Goal: Task Accomplishment & Management: Manage account settings

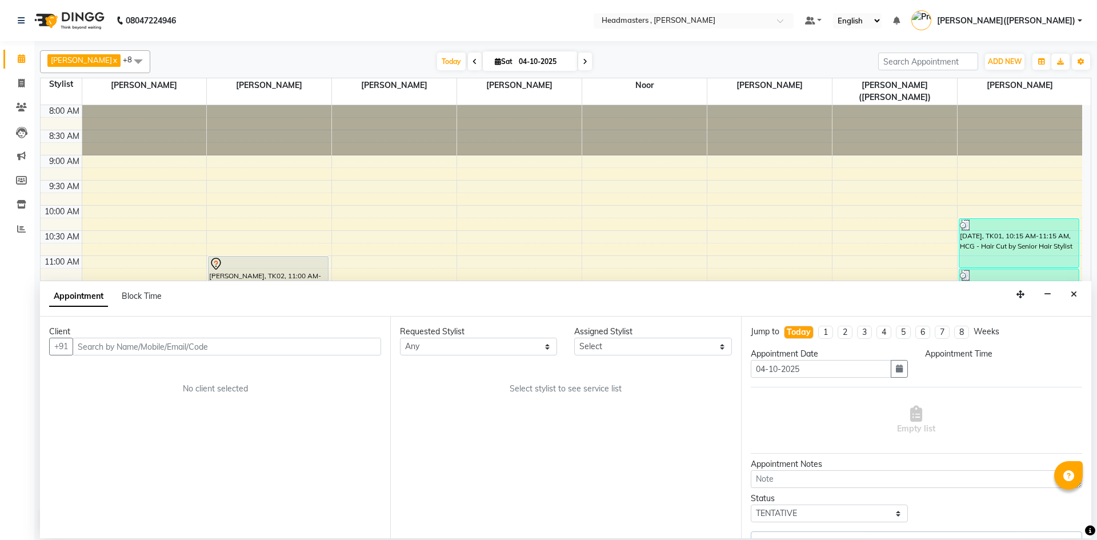
select select "tentative"
select select "85125"
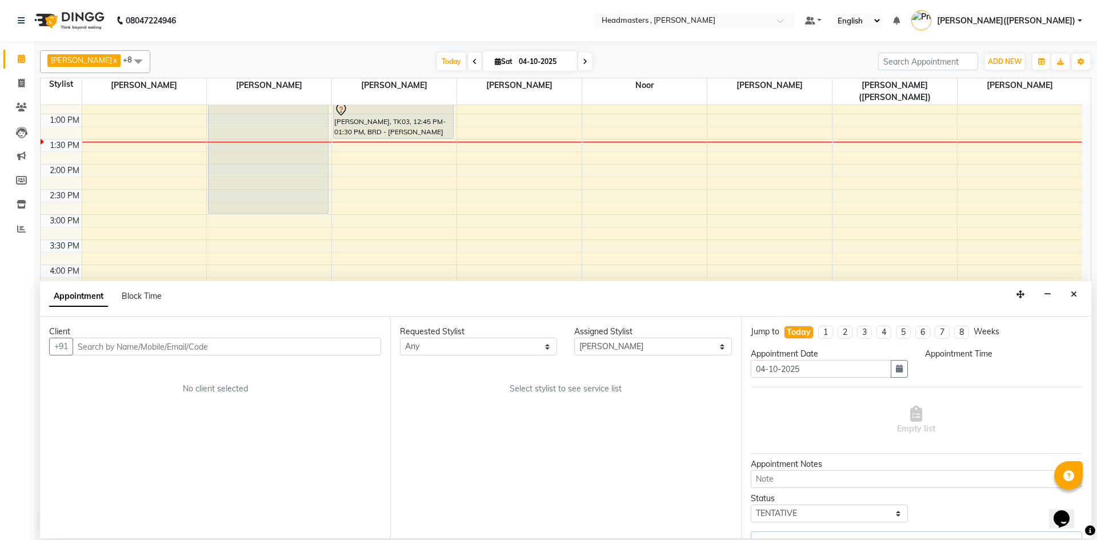
select select "705"
select select "4310"
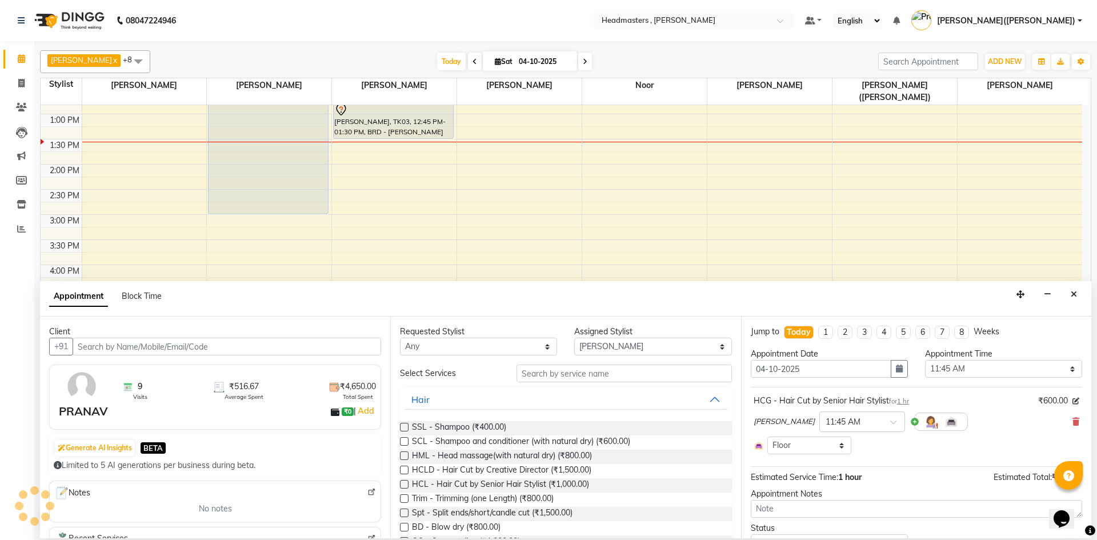
select select "4310"
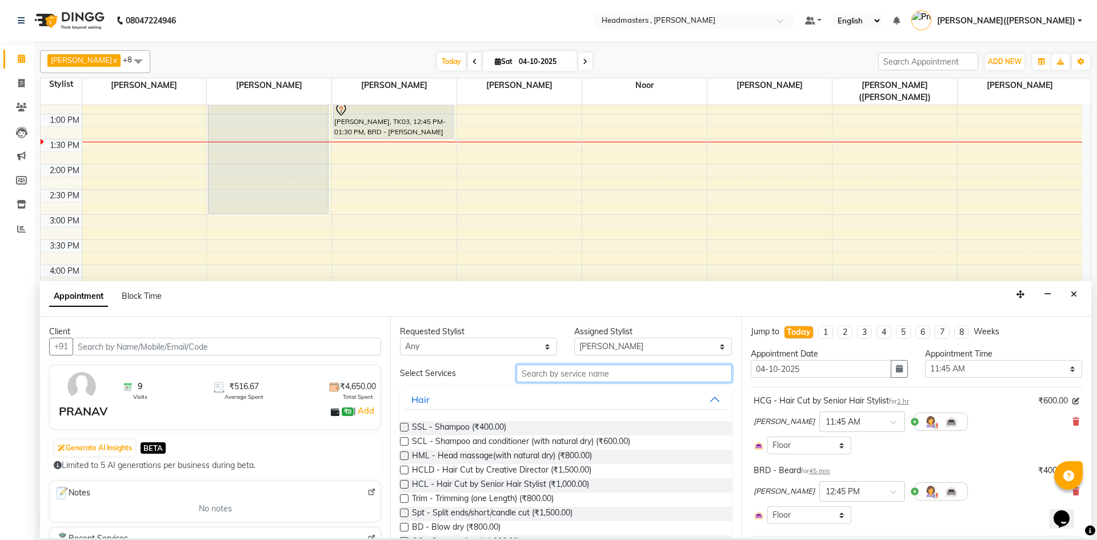
click at [531, 375] on input "text" at bounding box center [623, 373] width 215 height 18
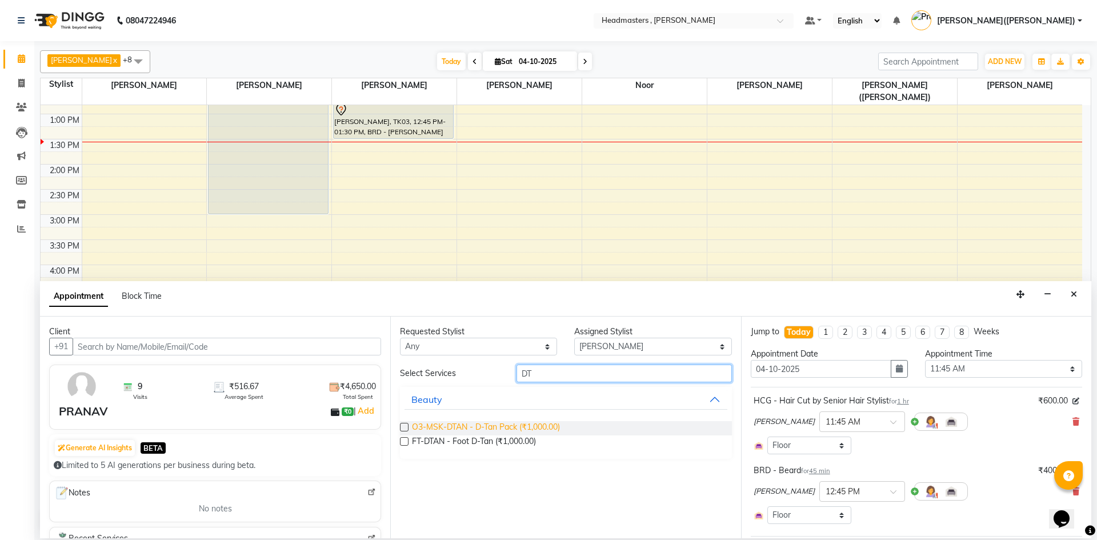
type input "DT"
click at [511, 425] on span "O3-MSK-DTAN - D-Tan Pack (₹1,000.00)" at bounding box center [486, 428] width 148 height 14
checkbox input "false"
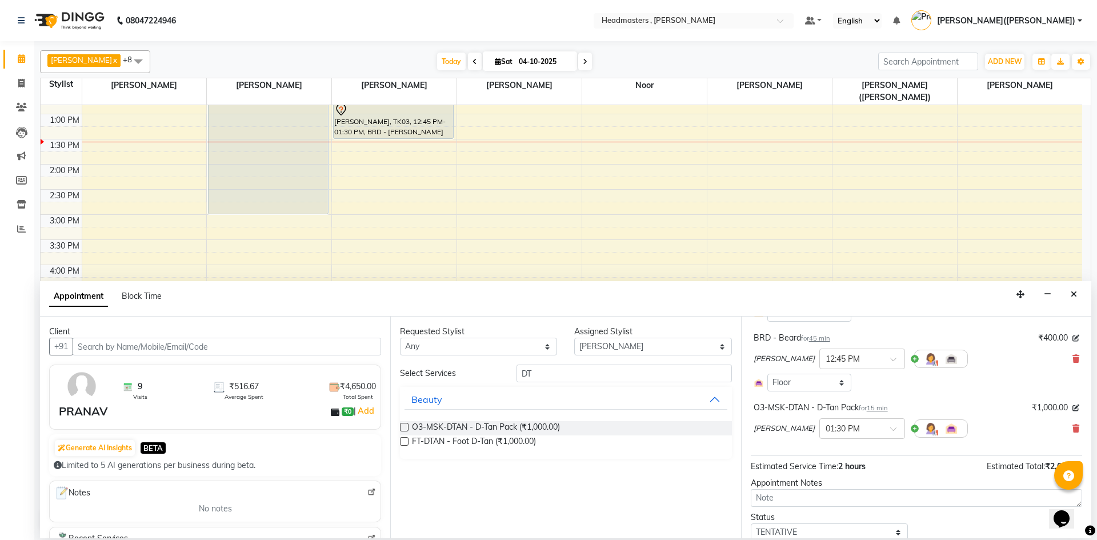
scroll to position [174, 0]
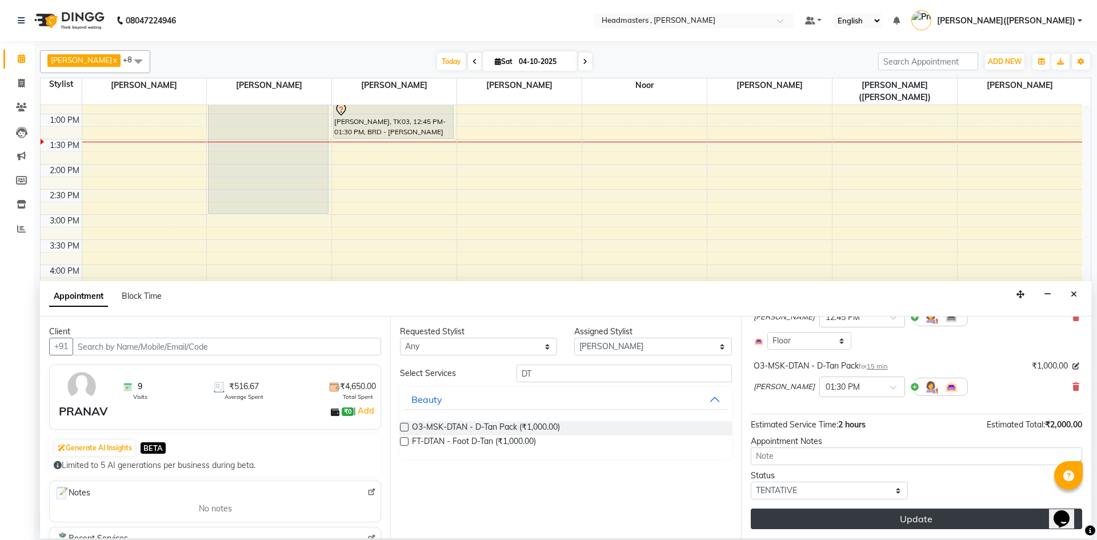
click at [948, 517] on button "Update" at bounding box center [916, 518] width 331 height 21
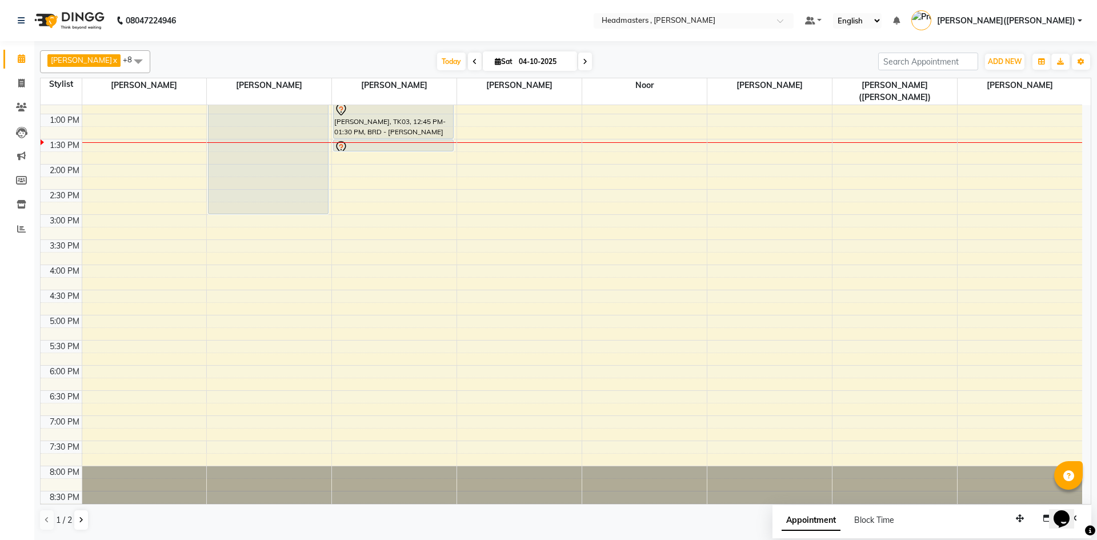
click at [211, 207] on div "8:00 AM 8:30 AM 9:00 AM 9:30 AM 10:00 AM 10:30 AM 11:00 AM 11:30 AM 12:00 PM 12…" at bounding box center [561, 189] width 1041 height 653
select select "86642"
select select "900"
select select "tentative"
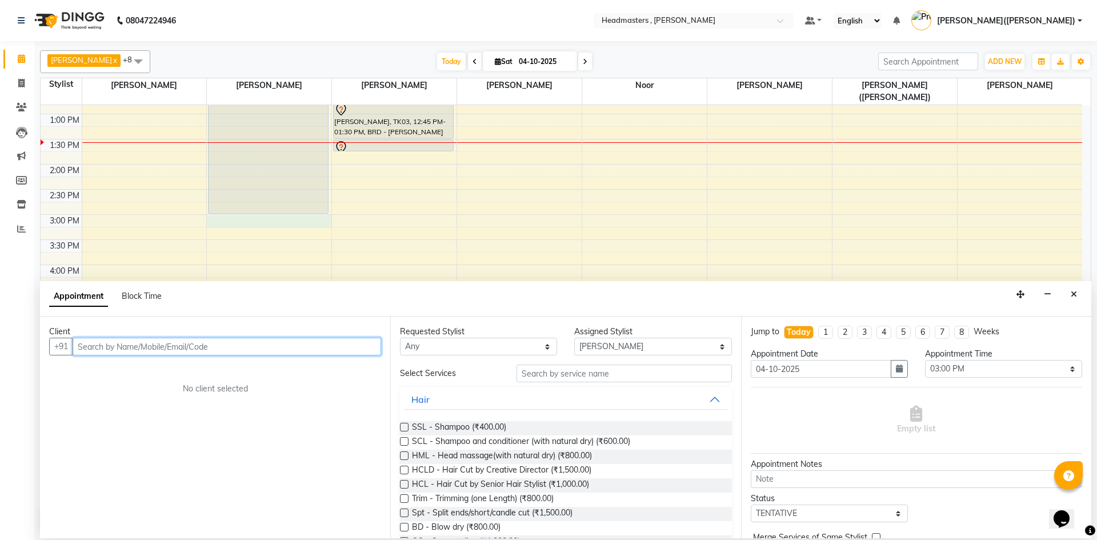
paste input "7347415563"
type input "7347415563"
click at [351, 345] on span "Add Client" at bounding box center [357, 346] width 38 height 10
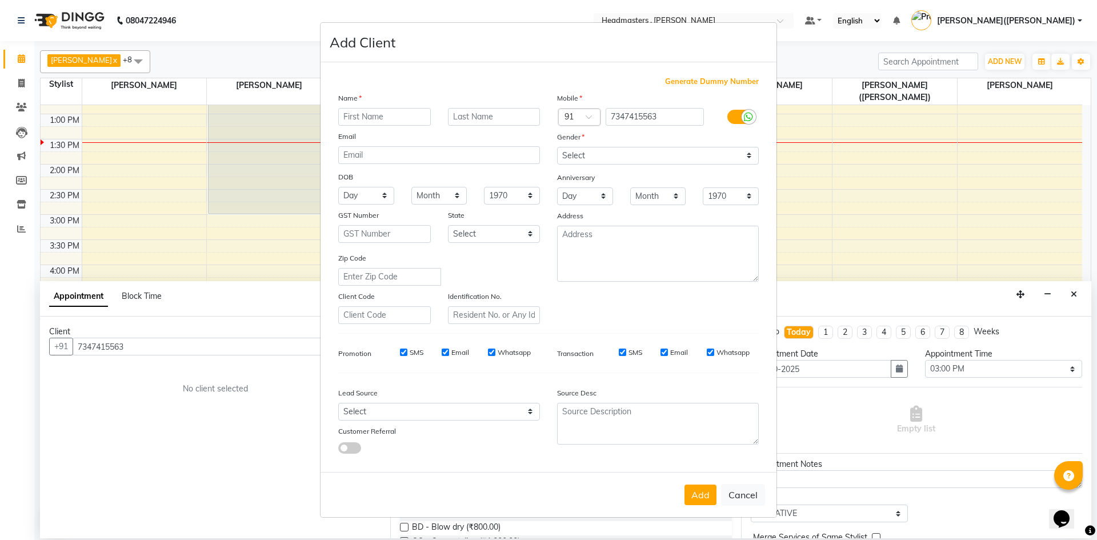
click at [367, 111] on input "text" at bounding box center [384, 117] width 93 height 18
type input "[PERSON_NAME]"
click at [744, 158] on select "Select [DEMOGRAPHIC_DATA] [DEMOGRAPHIC_DATA] Other Prefer Not To Say" at bounding box center [658, 156] width 202 height 18
select select "[DEMOGRAPHIC_DATA]"
click at [557, 147] on select "Select [DEMOGRAPHIC_DATA] [DEMOGRAPHIC_DATA] Other Prefer Not To Say" at bounding box center [658, 156] width 202 height 18
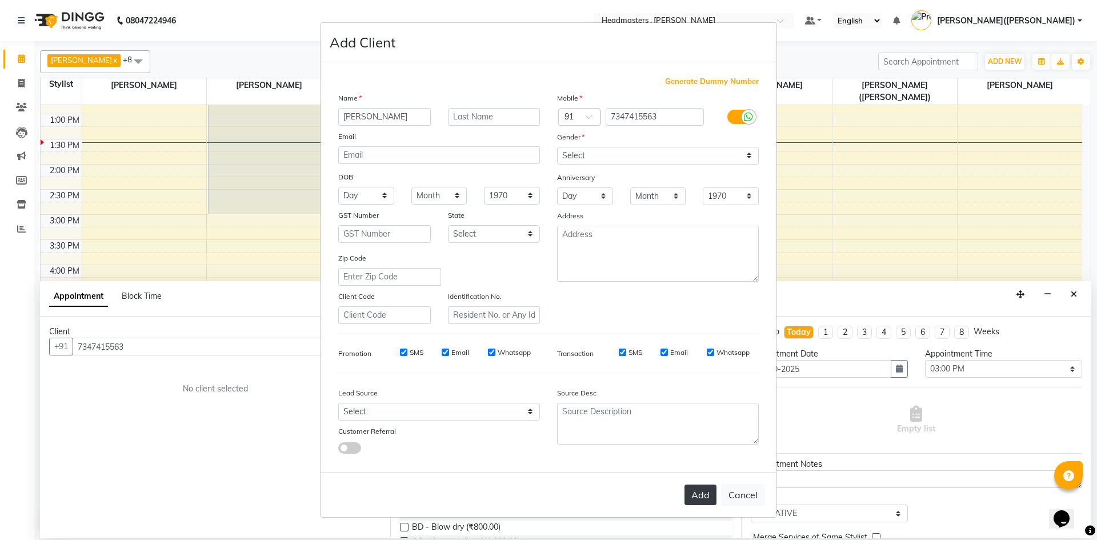
click at [695, 491] on button "Add" at bounding box center [700, 494] width 32 height 21
click at [695, 491] on div "Add Cancel" at bounding box center [548, 494] width 456 height 45
select select
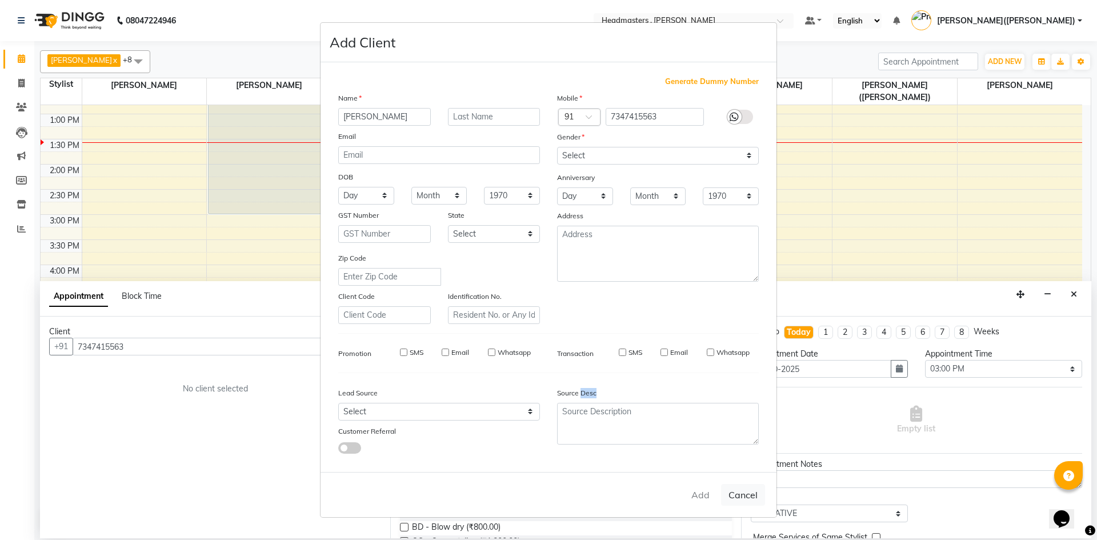
select select
checkbox input "false"
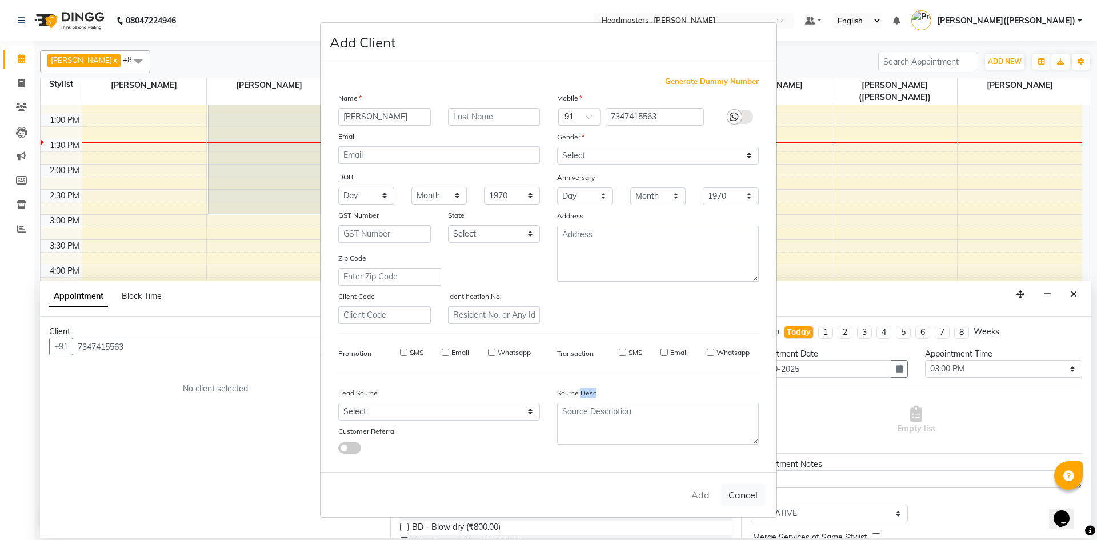
checkbox input "false"
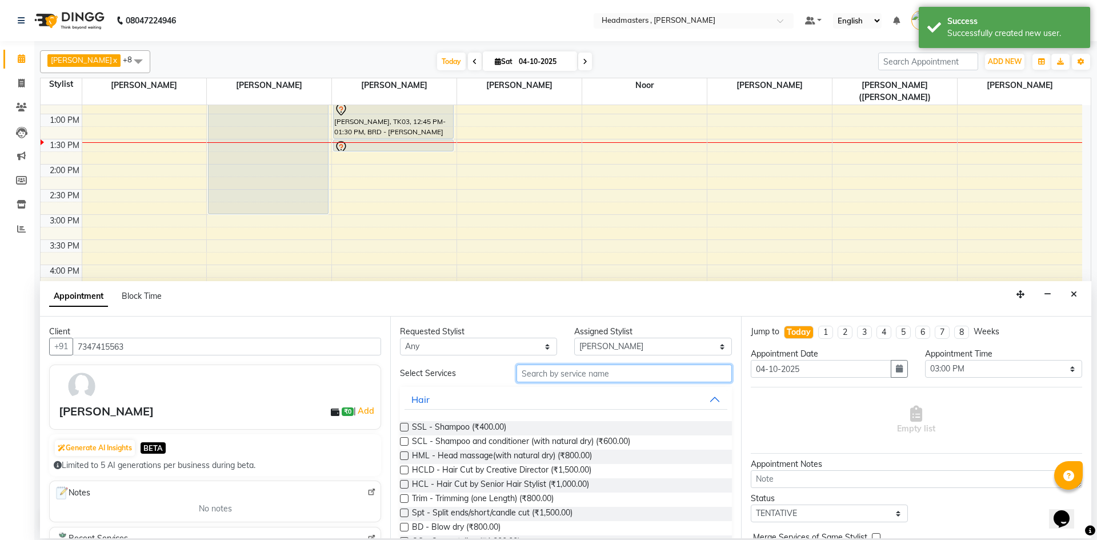
click at [606, 372] on input "text" at bounding box center [623, 373] width 215 height 18
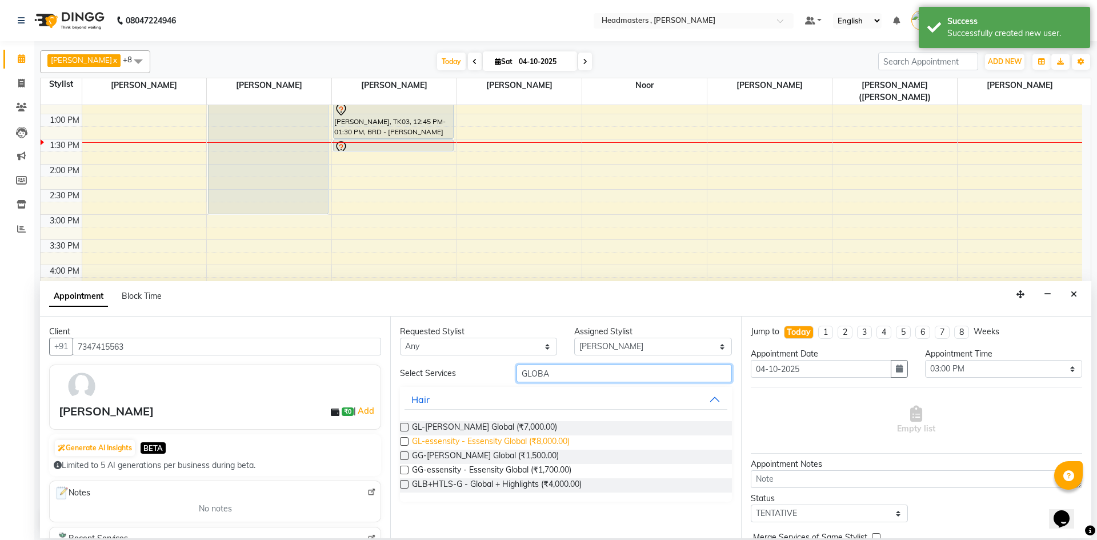
type input "GLOBA"
click at [548, 441] on span "GL-essensity - Essensity Global (₹8,000.00)" at bounding box center [491, 442] width 158 height 14
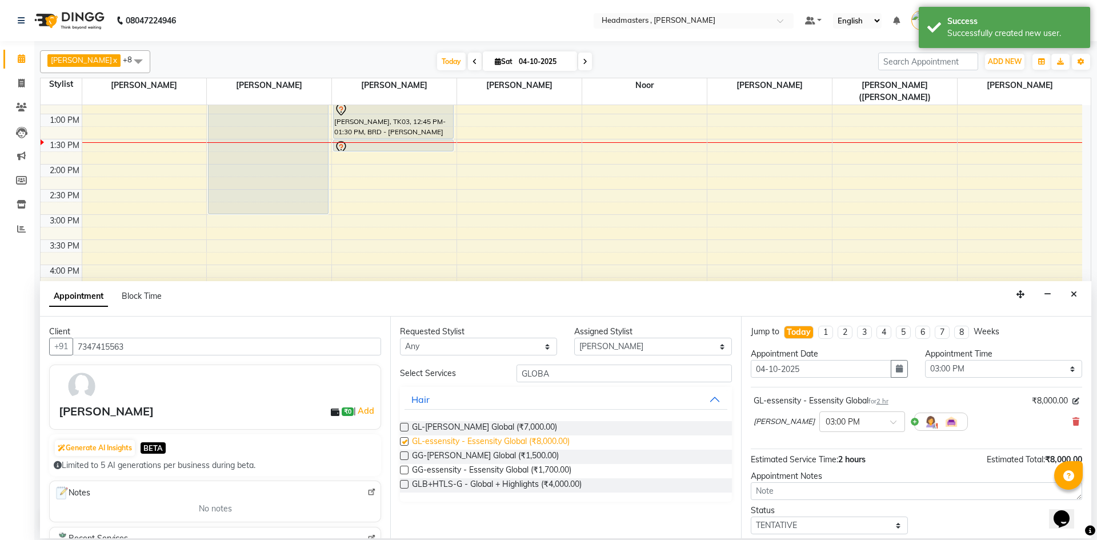
checkbox input "false"
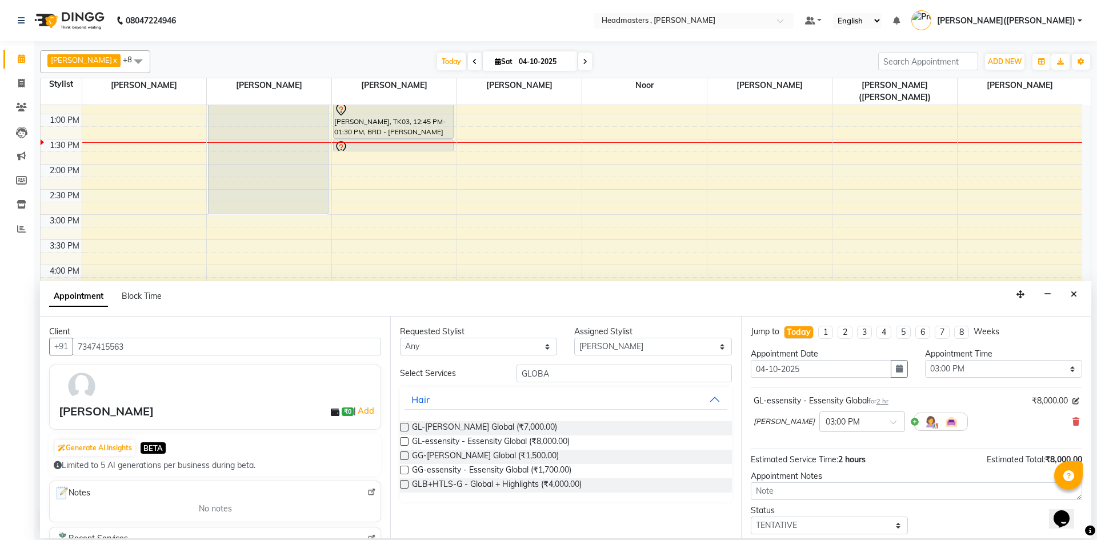
scroll to position [49, 0]
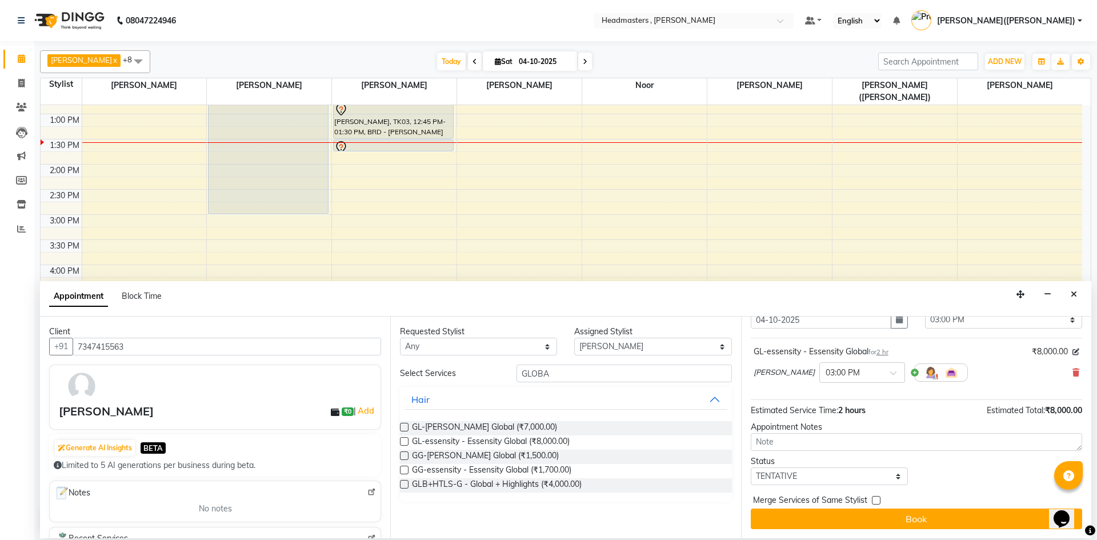
click at [932, 504] on div "Merge Services of Same Stylist" at bounding box center [916, 501] width 331 height 14
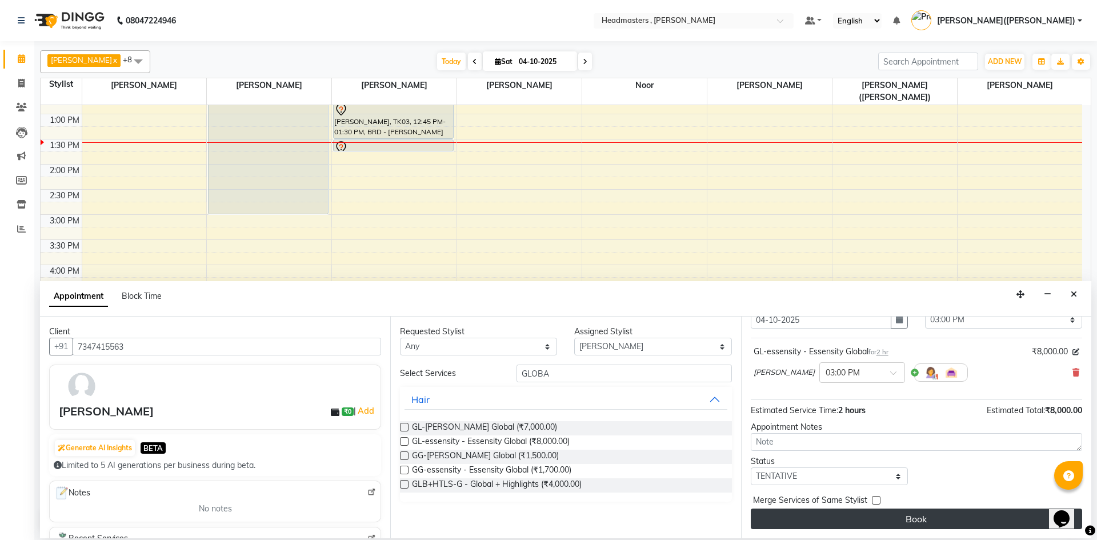
click at [930, 512] on button "Book" at bounding box center [916, 518] width 331 height 21
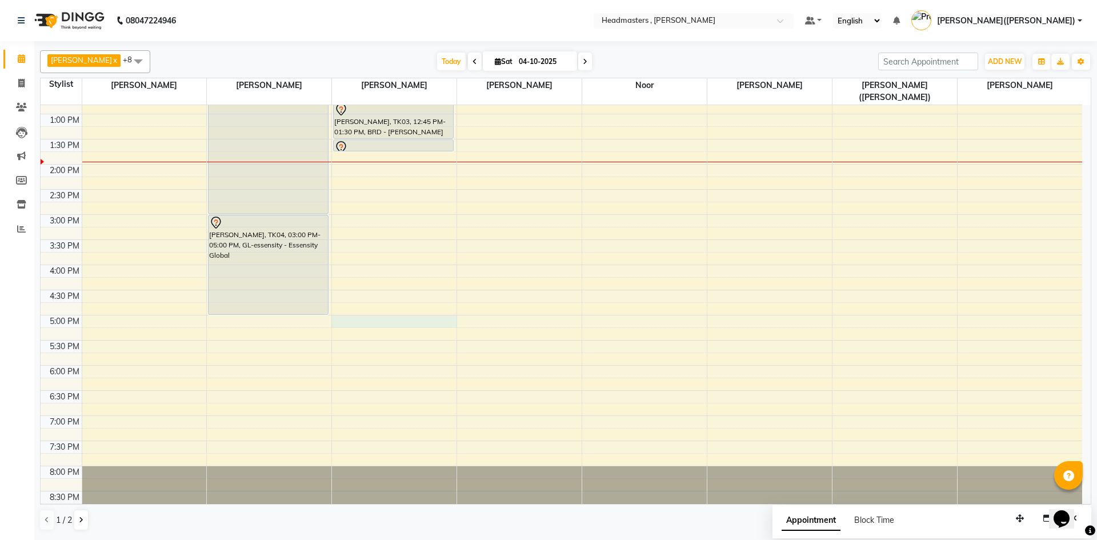
click at [387, 311] on div "8:00 AM 8:30 AM 9:00 AM 9:30 AM 10:00 AM 10:30 AM 11:00 AM 11:30 AM 12:00 PM 12…" at bounding box center [561, 189] width 1041 height 653
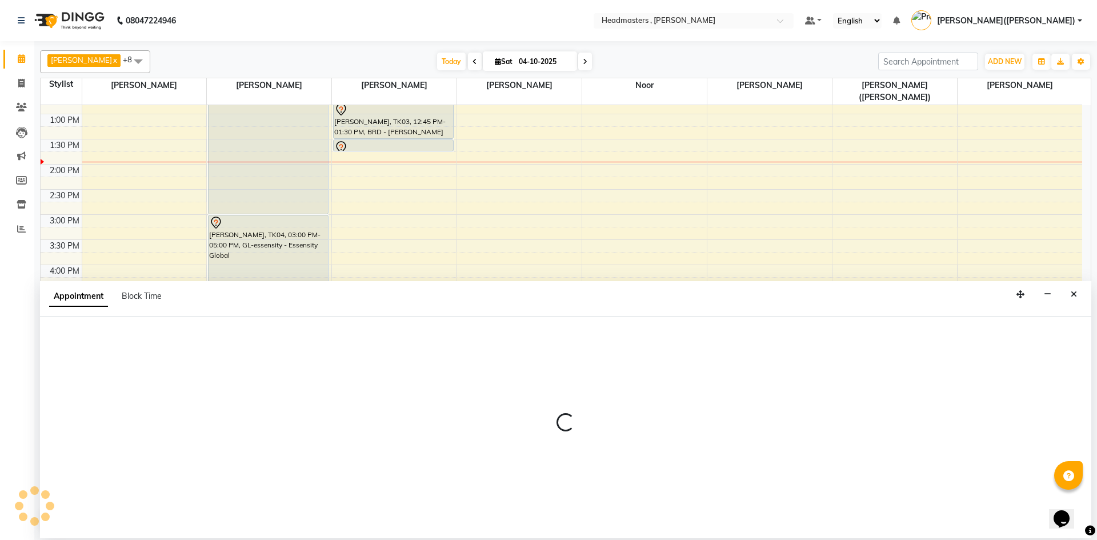
select select "85125"
select select "tentative"
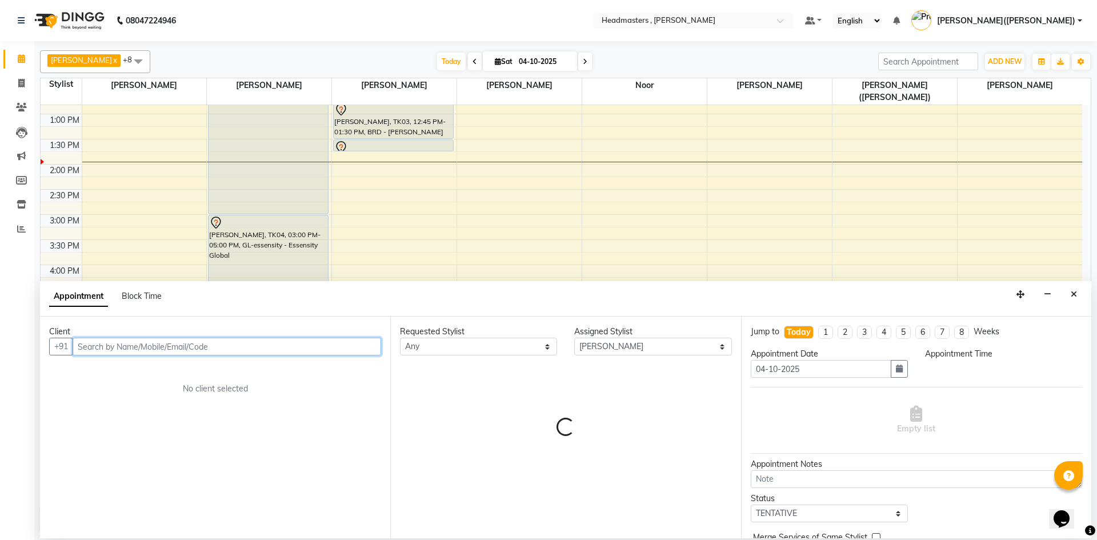
select select "1020"
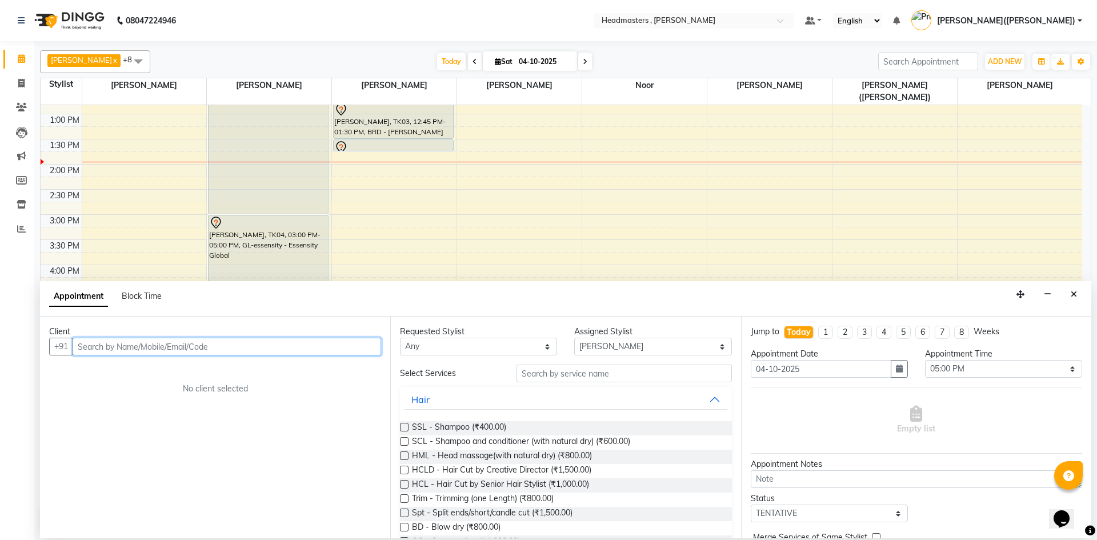
paste input "7848000003"
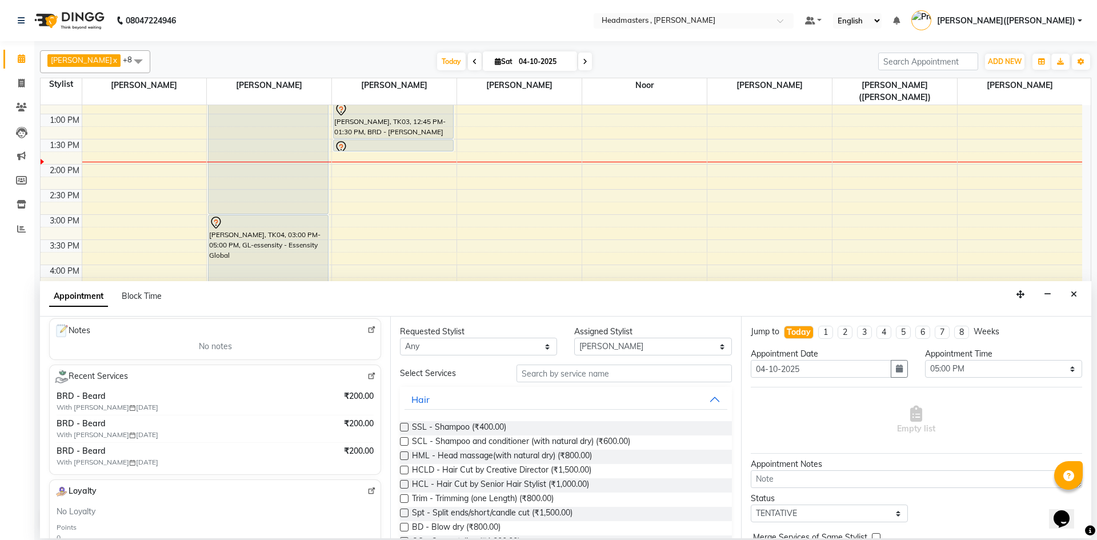
scroll to position [175, 0]
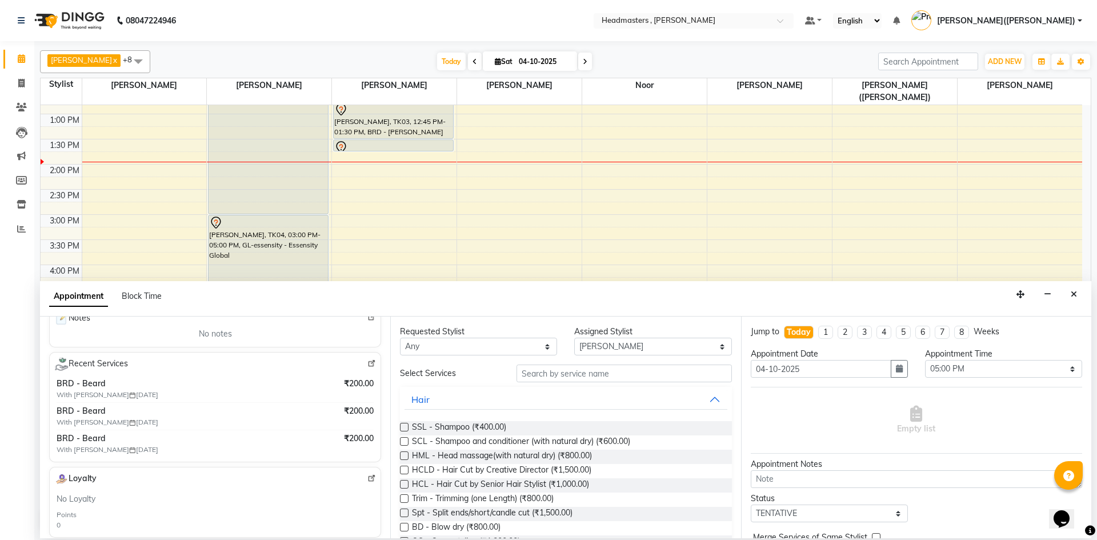
type input "7848000003"
click at [111, 362] on span "Recent Services" at bounding box center [91, 364] width 74 height 14
click at [138, 415] on span "BRD - Beard" at bounding box center [176, 411] width 238 height 12
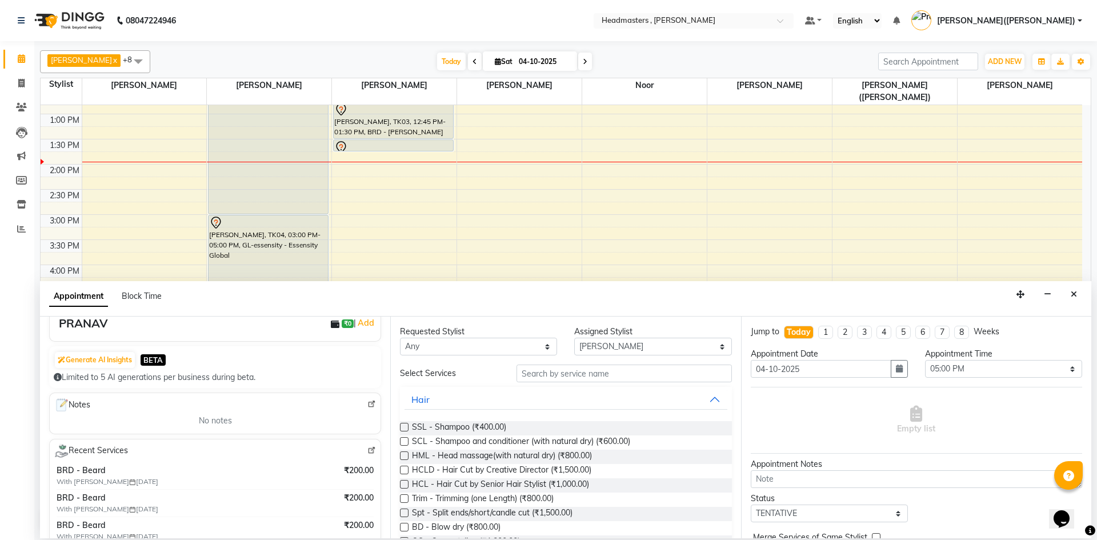
scroll to position [54, 0]
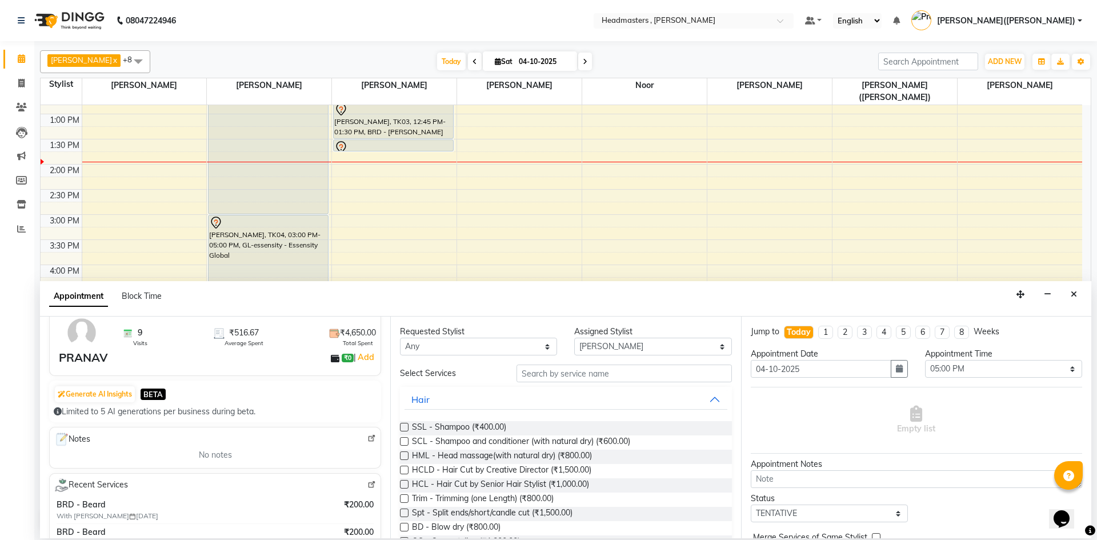
click at [370, 350] on div "9 Visits ₹516.67 Average Spent ₹4,650.00 Total Spent [PERSON_NAME] ₹0 | Add" at bounding box center [215, 343] width 332 height 65
click at [1072, 295] on icon "Close" at bounding box center [1073, 294] width 6 height 8
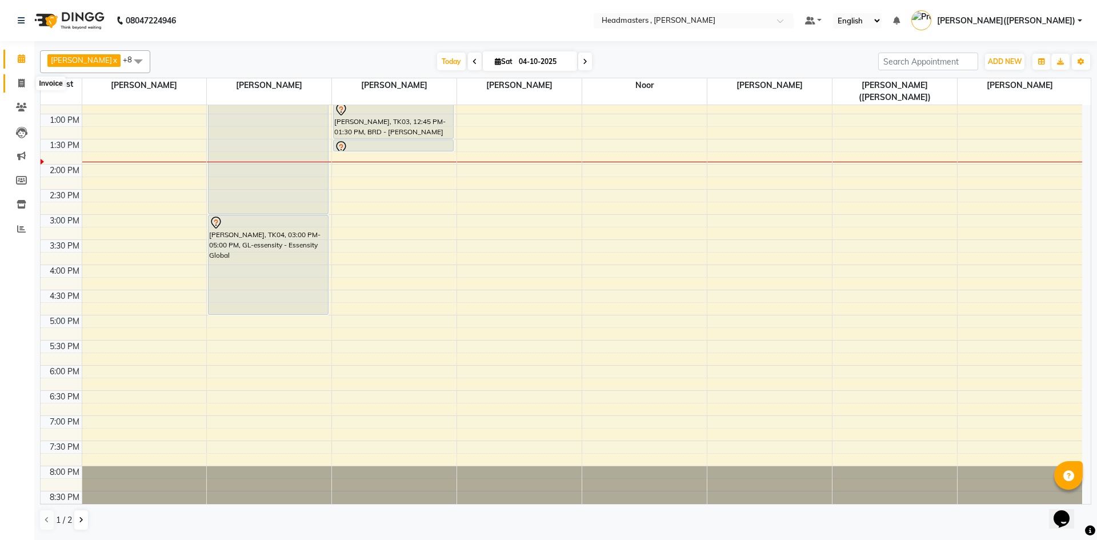
click at [26, 85] on span at bounding box center [21, 83] width 20 height 13
select select "service"
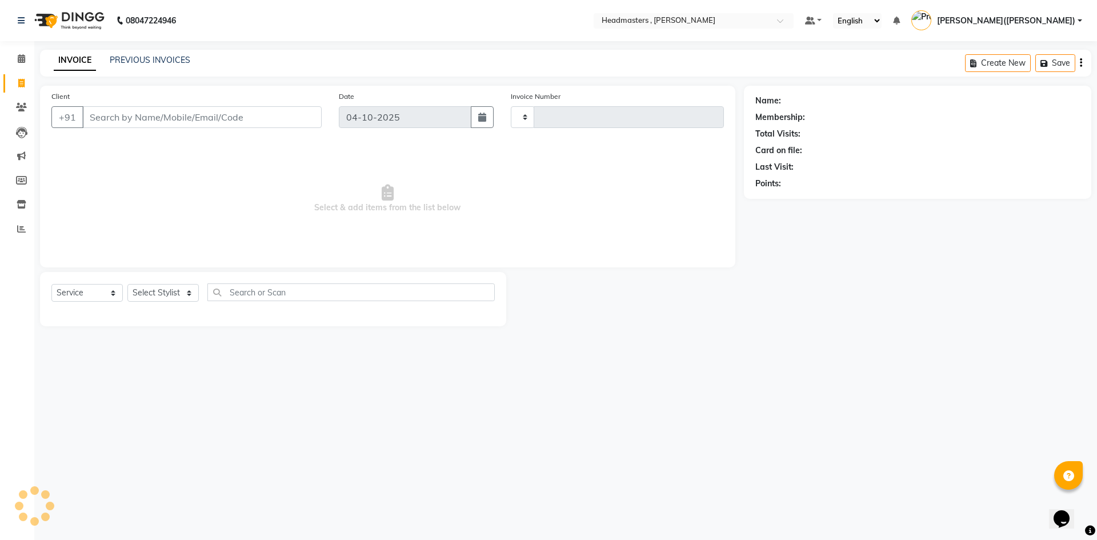
type input "1469"
select select "8566"
click at [23, 102] on span at bounding box center [21, 107] width 20 height 13
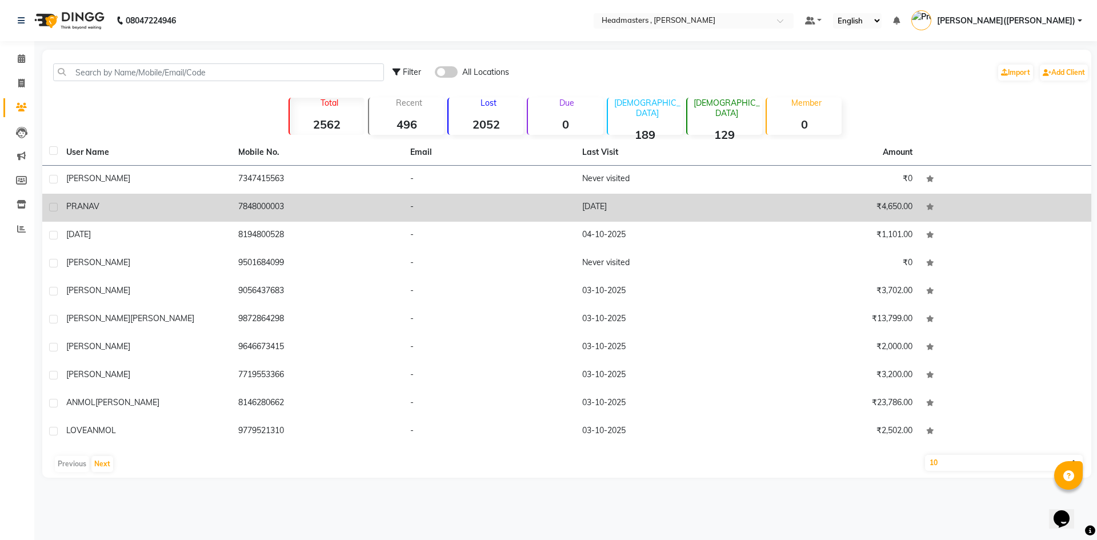
click at [526, 207] on td "-" at bounding box center [489, 208] width 172 height 28
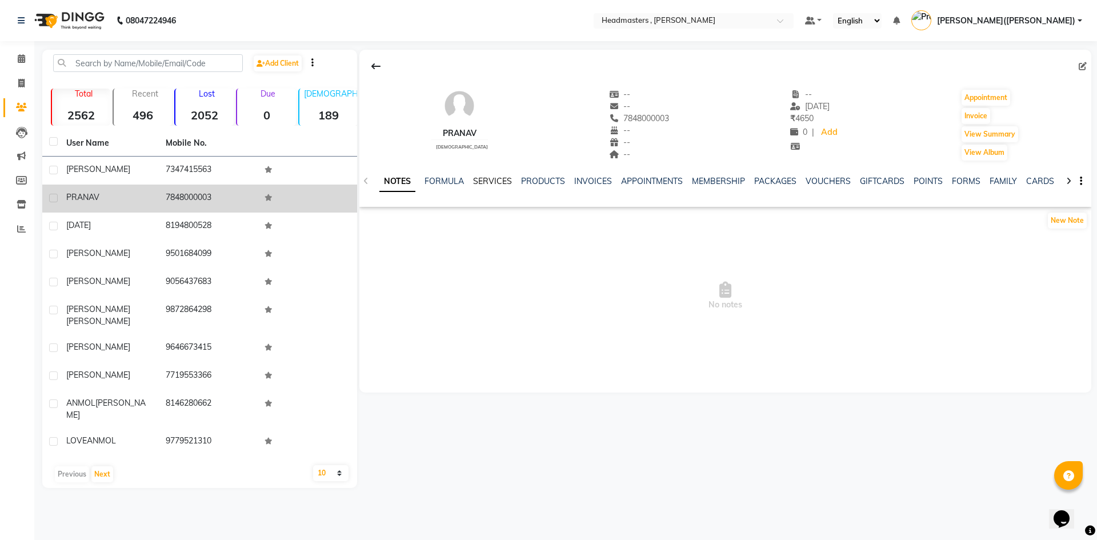
click at [487, 183] on link "SERVICES" at bounding box center [492, 181] width 39 height 10
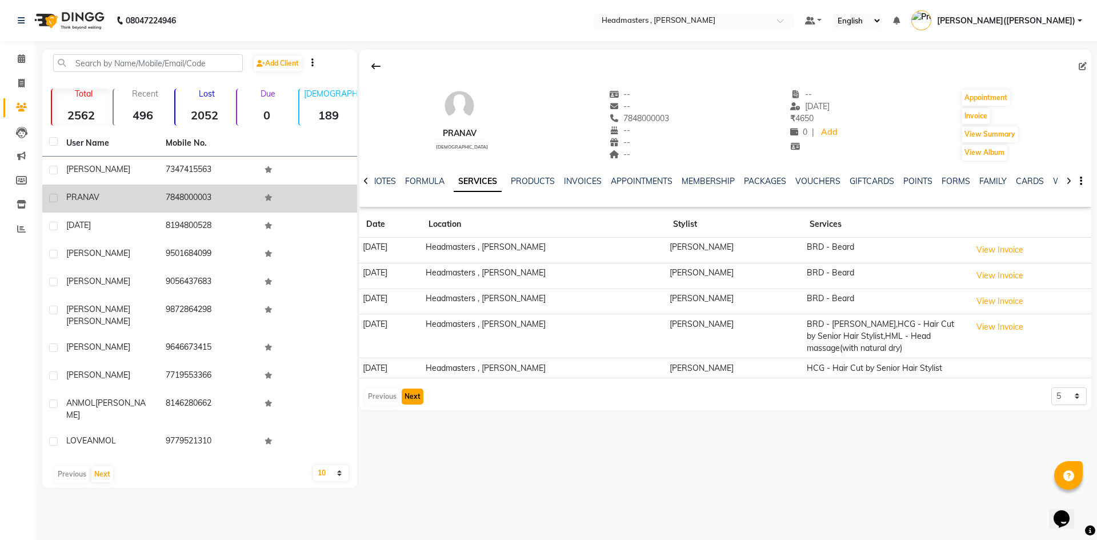
click at [411, 395] on button "Next" at bounding box center [413, 396] width 22 height 16
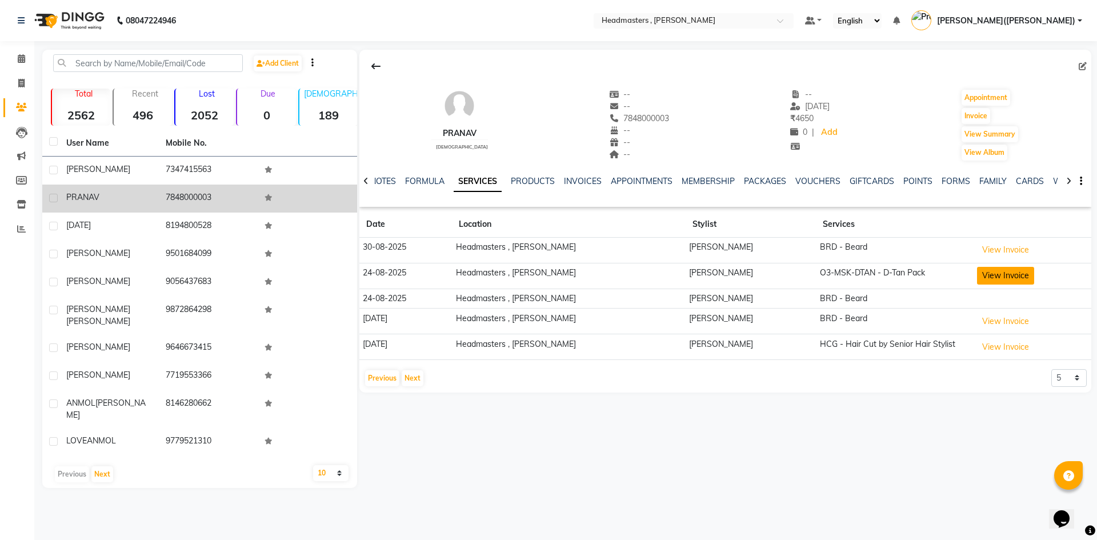
click at [977, 272] on button "View Invoice" at bounding box center [1005, 276] width 57 height 18
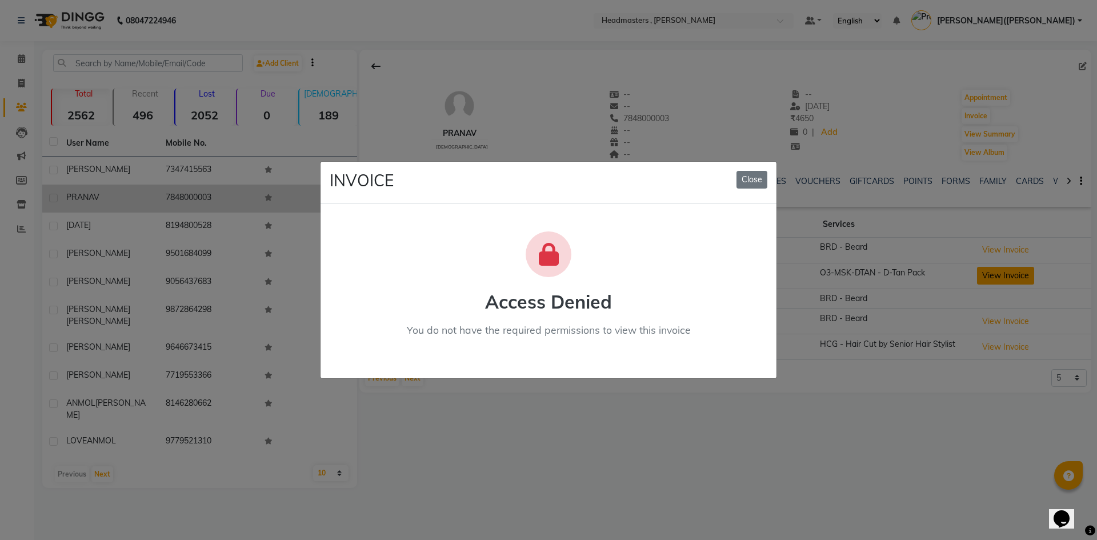
click at [972, 272] on ngb-modal-window "INVOICE Close Access Denied You do not have the required permissions to view th…" at bounding box center [548, 270] width 1097 height 540
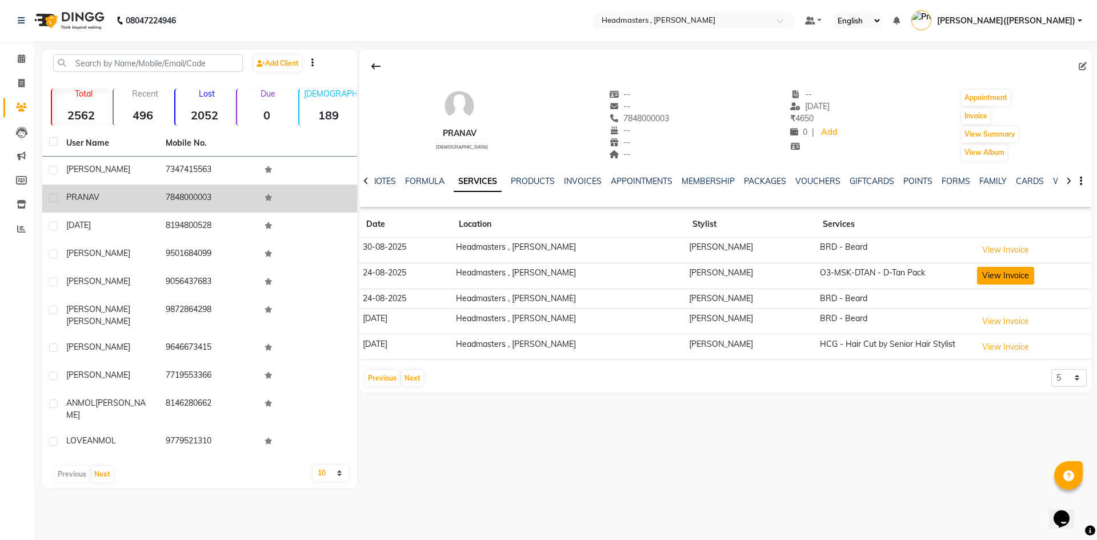
click at [977, 272] on button "View Invoice" at bounding box center [1005, 276] width 57 height 18
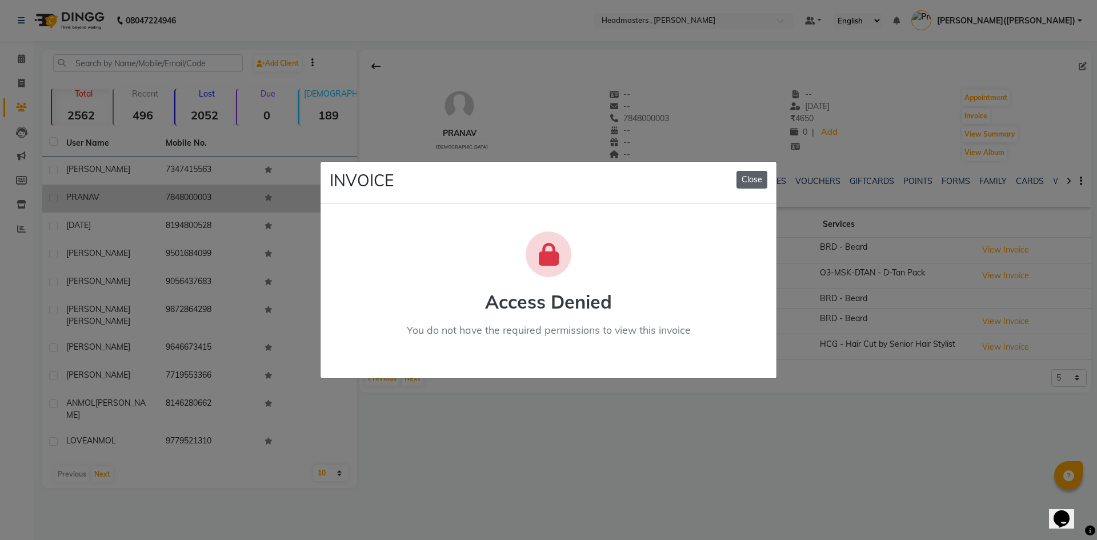
click at [747, 182] on button "Close" at bounding box center [751, 180] width 31 height 18
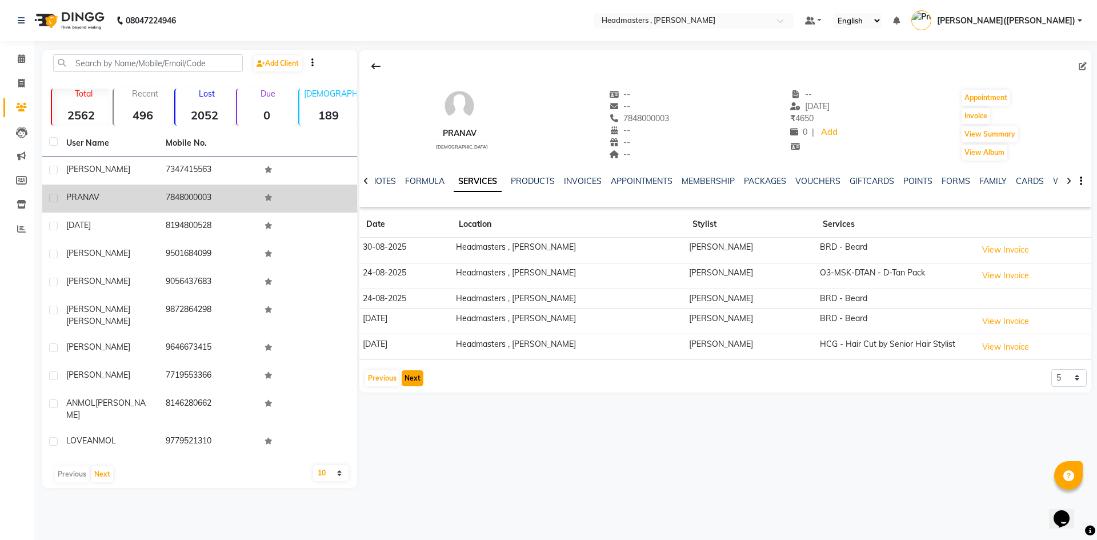
click at [404, 380] on button "Next" at bounding box center [413, 378] width 22 height 16
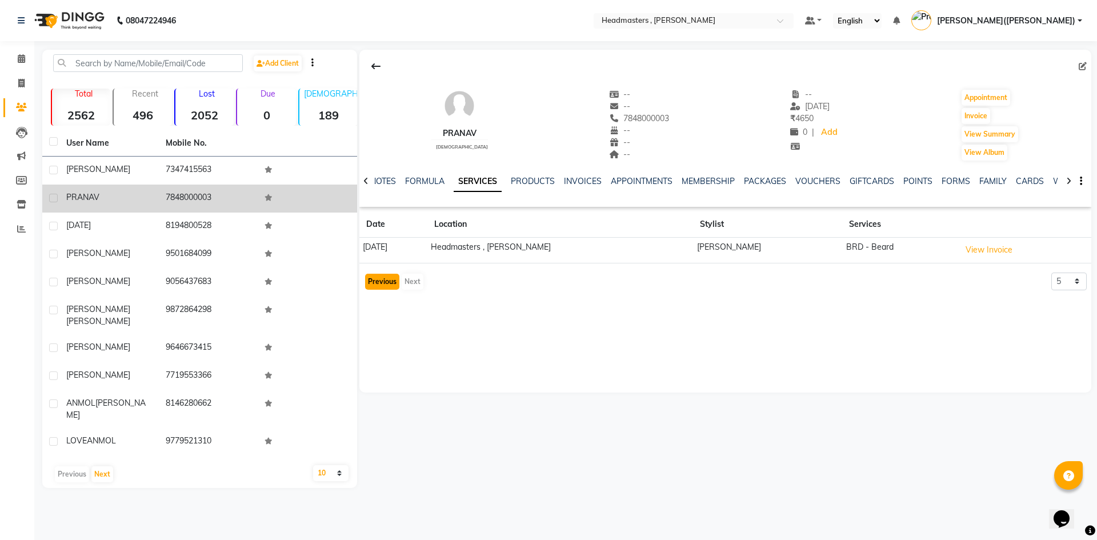
click at [388, 284] on button "Previous" at bounding box center [382, 282] width 34 height 16
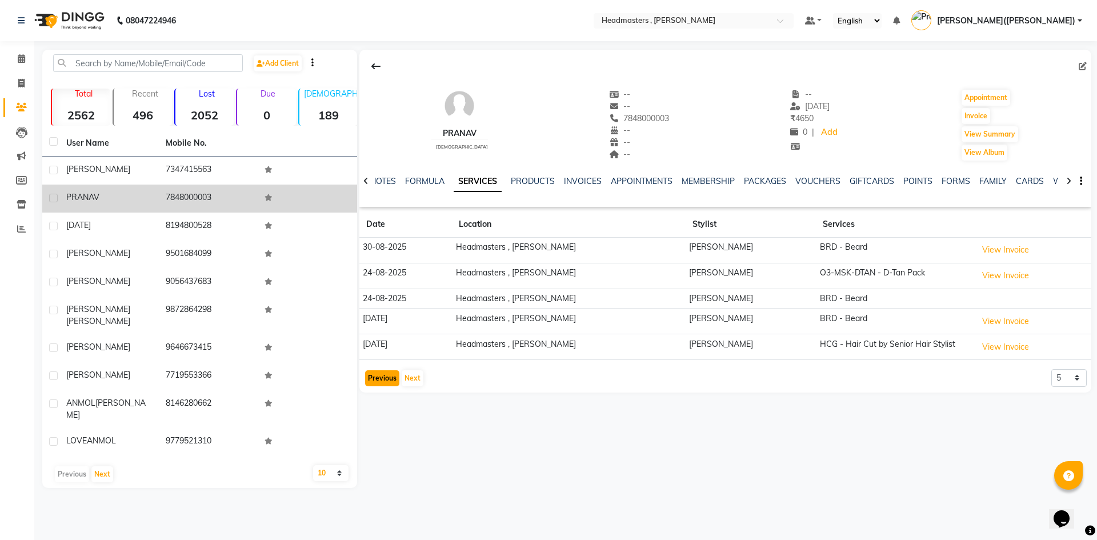
click at [386, 381] on button "Previous" at bounding box center [382, 378] width 34 height 16
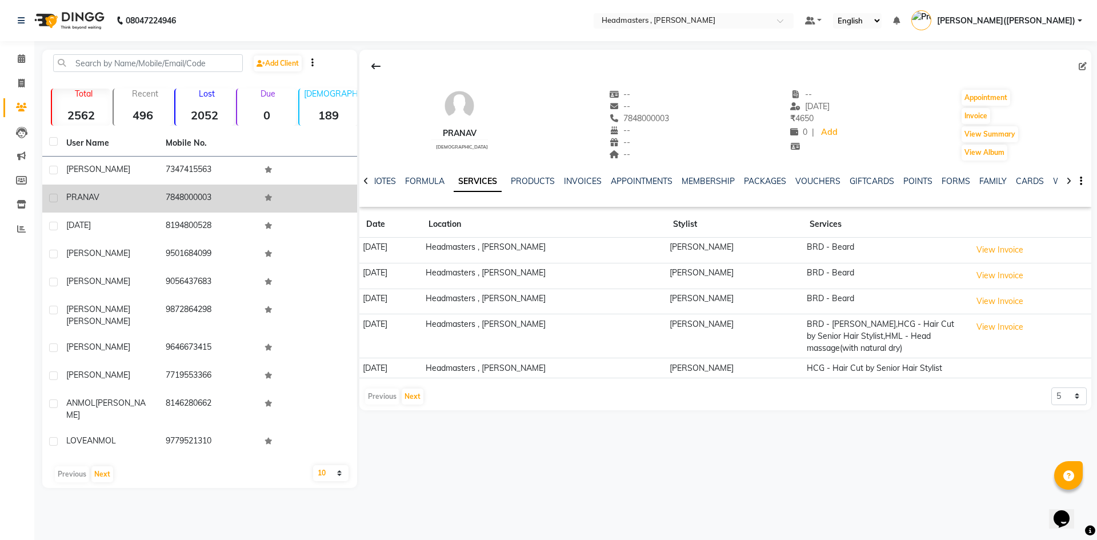
click at [385, 397] on div "Previous Next" at bounding box center [394, 396] width 61 height 18
click at [25, 59] on icon at bounding box center [21, 58] width 7 height 9
